Goal: Task Accomplishment & Management: Manage account settings

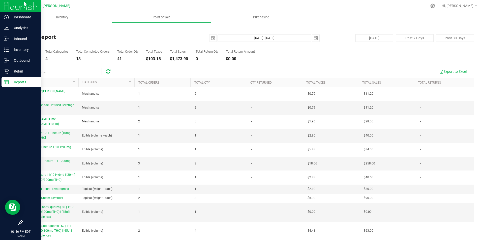
click at [21, 83] on p "Reports" at bounding box center [24, 82] width 30 height 6
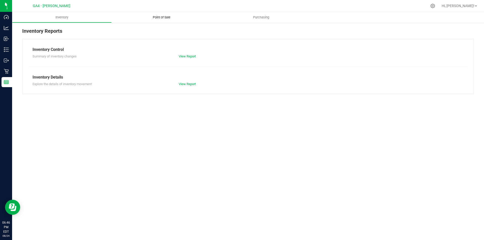
click at [160, 17] on span "Point of Sale" at bounding box center [161, 17] width 31 height 5
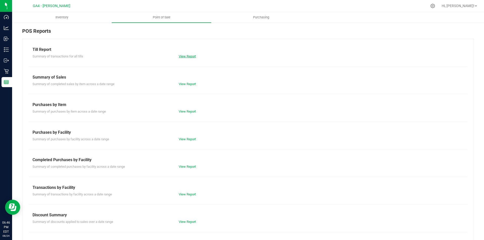
click at [188, 55] on link "View Report" at bounding box center [187, 56] width 17 height 4
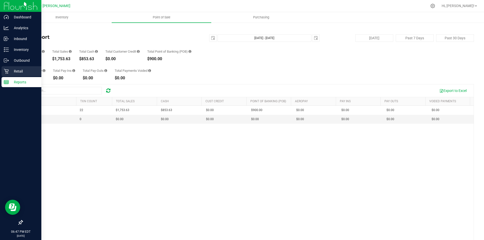
click at [16, 71] on p "Retail" at bounding box center [24, 71] width 30 height 6
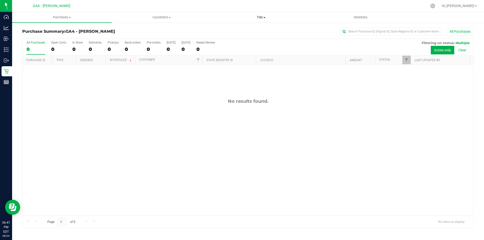
click at [258, 17] on span "Tills" at bounding box center [261, 17] width 99 height 5
click at [248, 32] on li "Manage tills" at bounding box center [261, 30] width 100 height 6
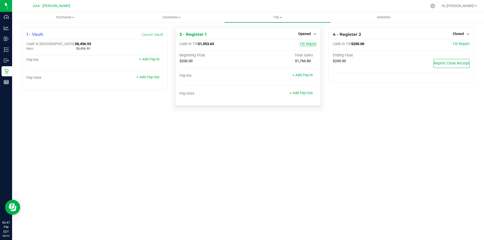
click at [304, 44] on span "Till Report" at bounding box center [308, 44] width 17 height 4
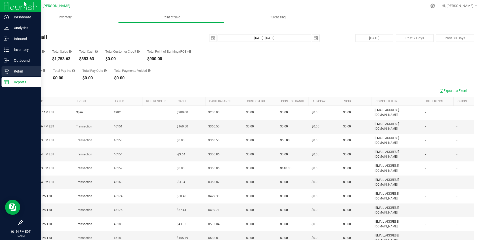
click at [22, 69] on p "Retail" at bounding box center [24, 71] width 30 height 6
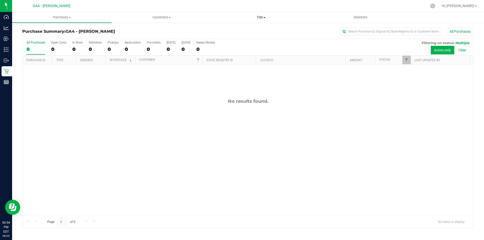
click at [260, 15] on uib-tab-heading "Tills Manage tills Reconcile e-payments" at bounding box center [261, 17] width 99 height 10
click at [234, 30] on span "Manage tills" at bounding box center [228, 30] width 34 height 4
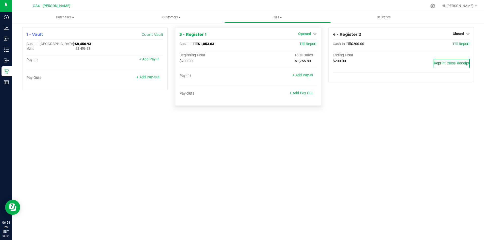
click at [305, 35] on span "Opened" at bounding box center [304, 34] width 13 height 4
click at [302, 44] on link "Close Till" at bounding box center [305, 44] width 14 height 4
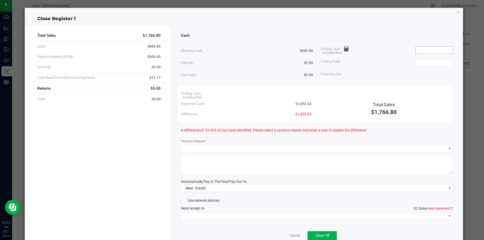
click at [420, 50] on input at bounding box center [434, 50] width 37 height 7
type input "$853.63"
type input "$200.00"
click at [365, 78] on div "Final Pay-Out $653.63" at bounding box center [387, 74] width 132 height 10
click at [431, 52] on input "853.63" at bounding box center [434, 50] width 37 height 7
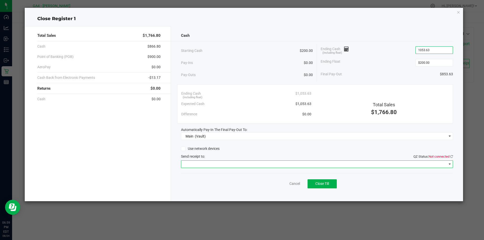
type input "$1,053.63"
click at [449, 164] on span at bounding box center [450, 164] width 4 height 4
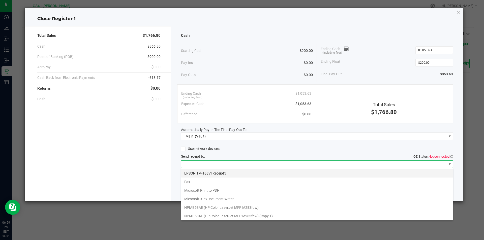
click at [222, 172] on Receipt5 "EPSON TM-T88VI Receipt5" at bounding box center [317, 173] width 272 height 9
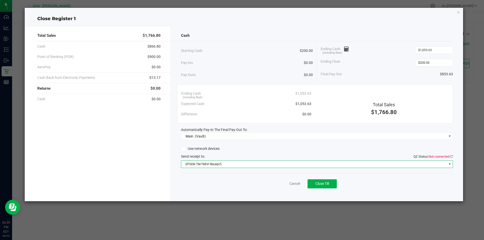
click at [447, 166] on span at bounding box center [450, 164] width 6 height 7
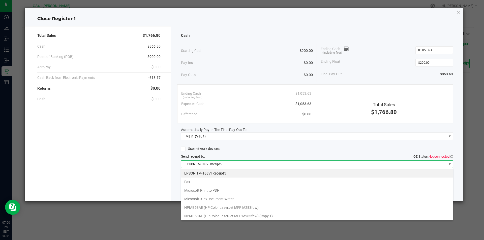
click at [225, 173] on Receipt5 "EPSON TM-T88VI Receipt5" at bounding box center [317, 173] width 272 height 9
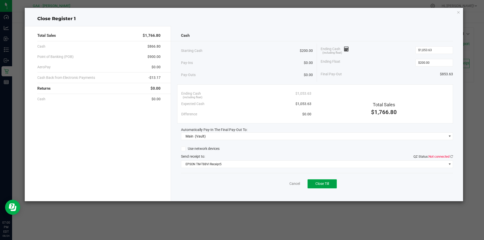
click at [336, 182] on button "Close Till" at bounding box center [322, 184] width 29 height 9
click at [284, 183] on link "Dismiss" at bounding box center [284, 183] width 12 height 5
